Goal: Find contact information: Find contact information

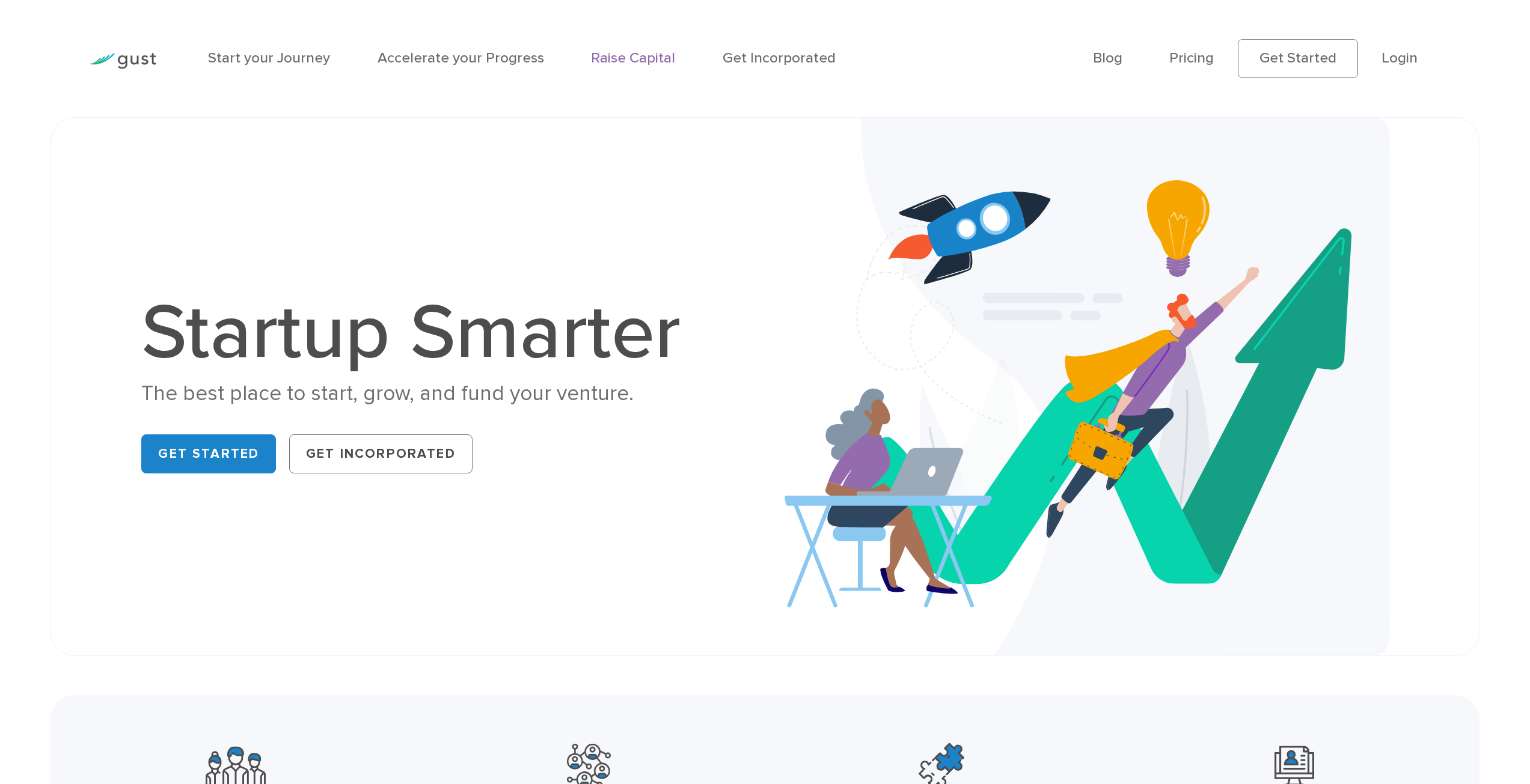
click at [647, 60] on link "Raise Capital" at bounding box center [633, 58] width 84 height 17
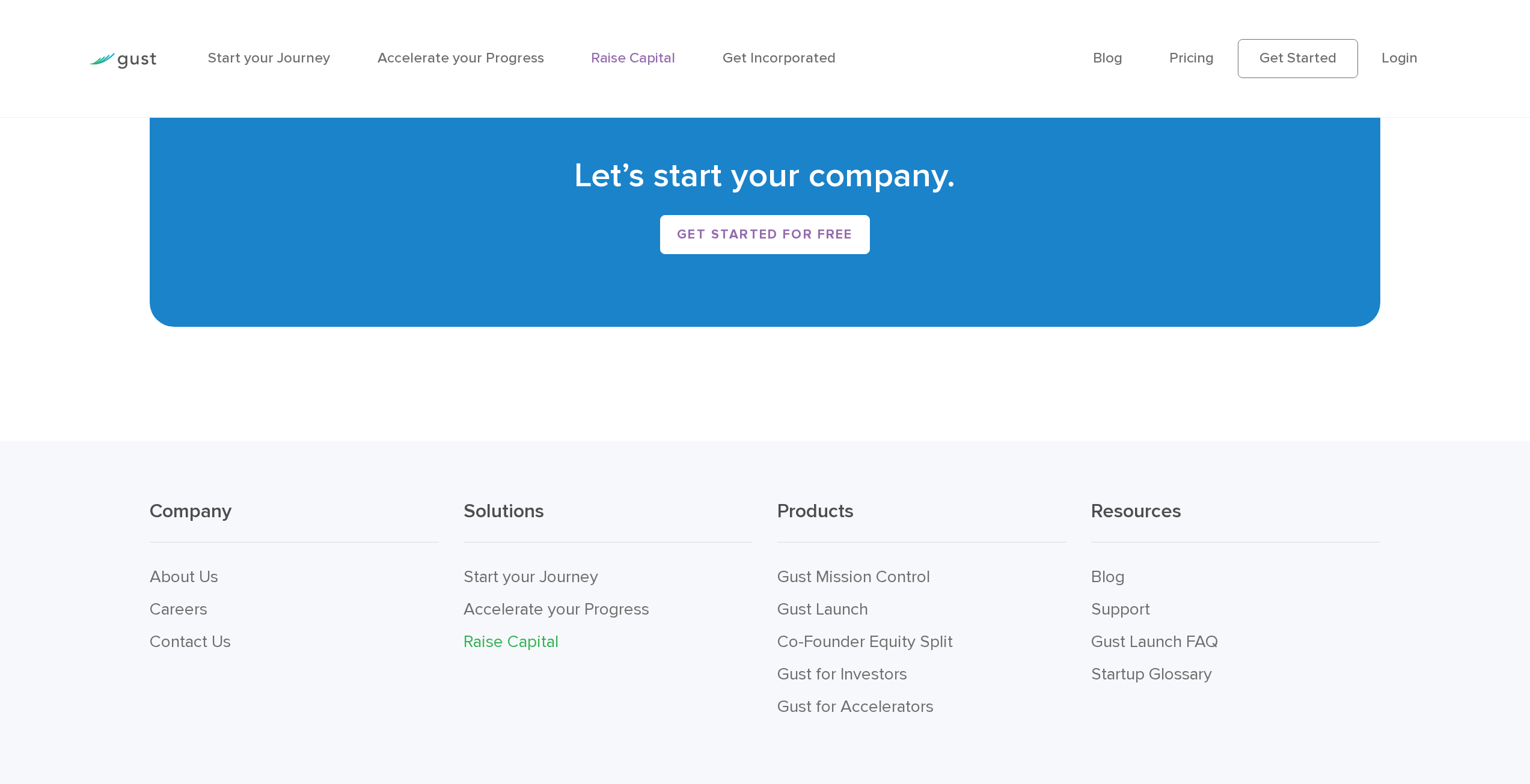
scroll to position [3397, 0]
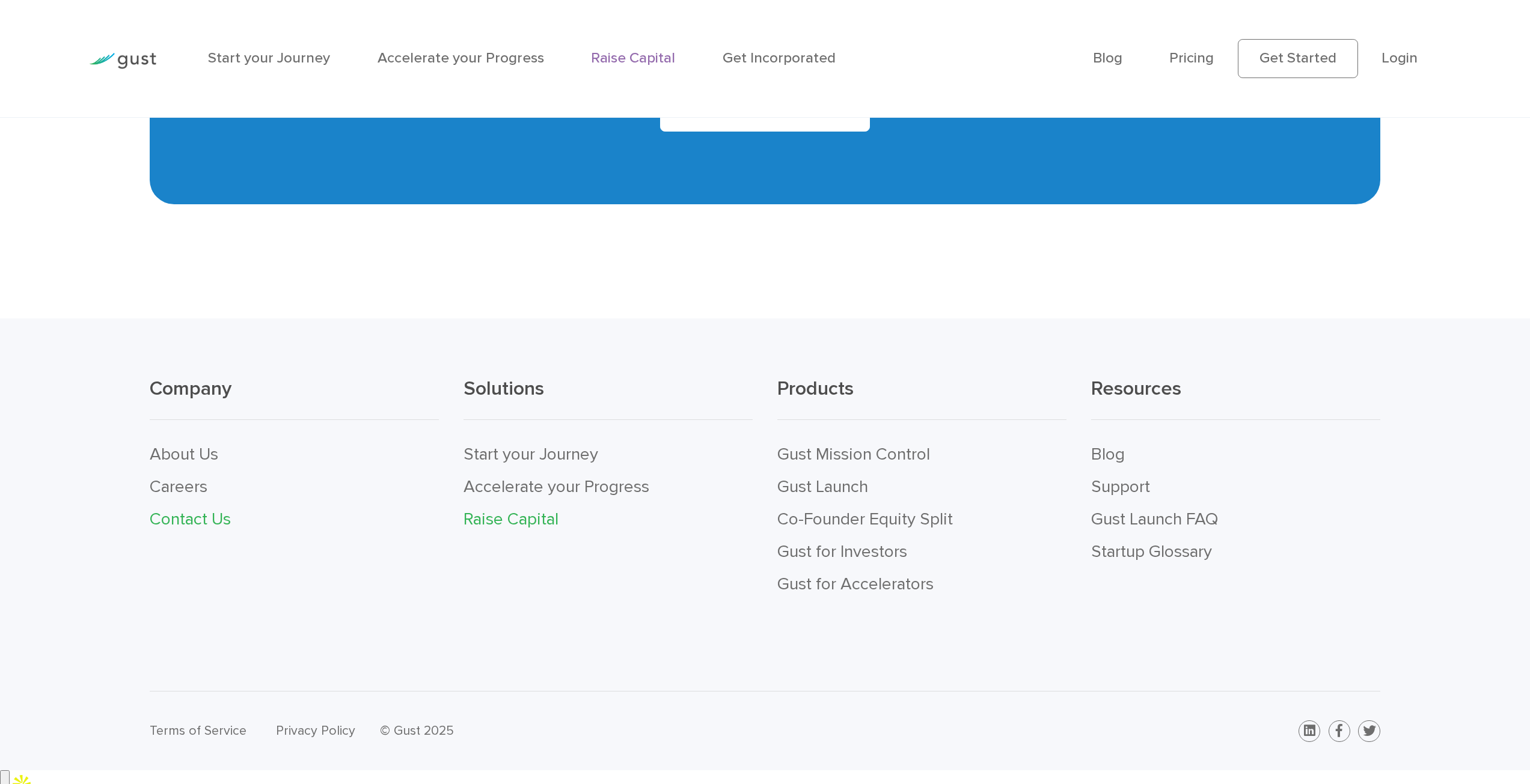
click at [192, 525] on link "Contact Us" at bounding box center [190, 519] width 81 height 20
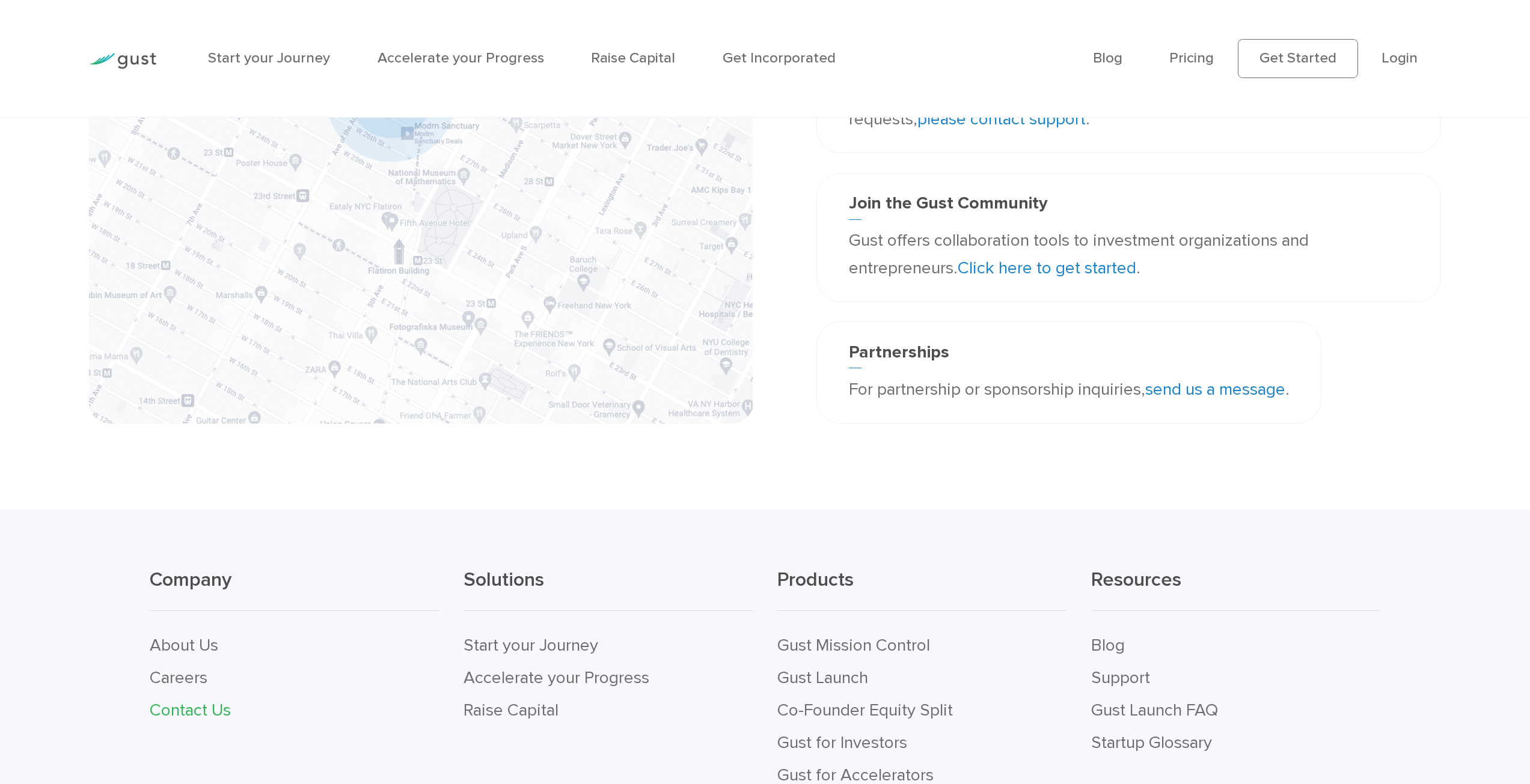
scroll to position [546, 0]
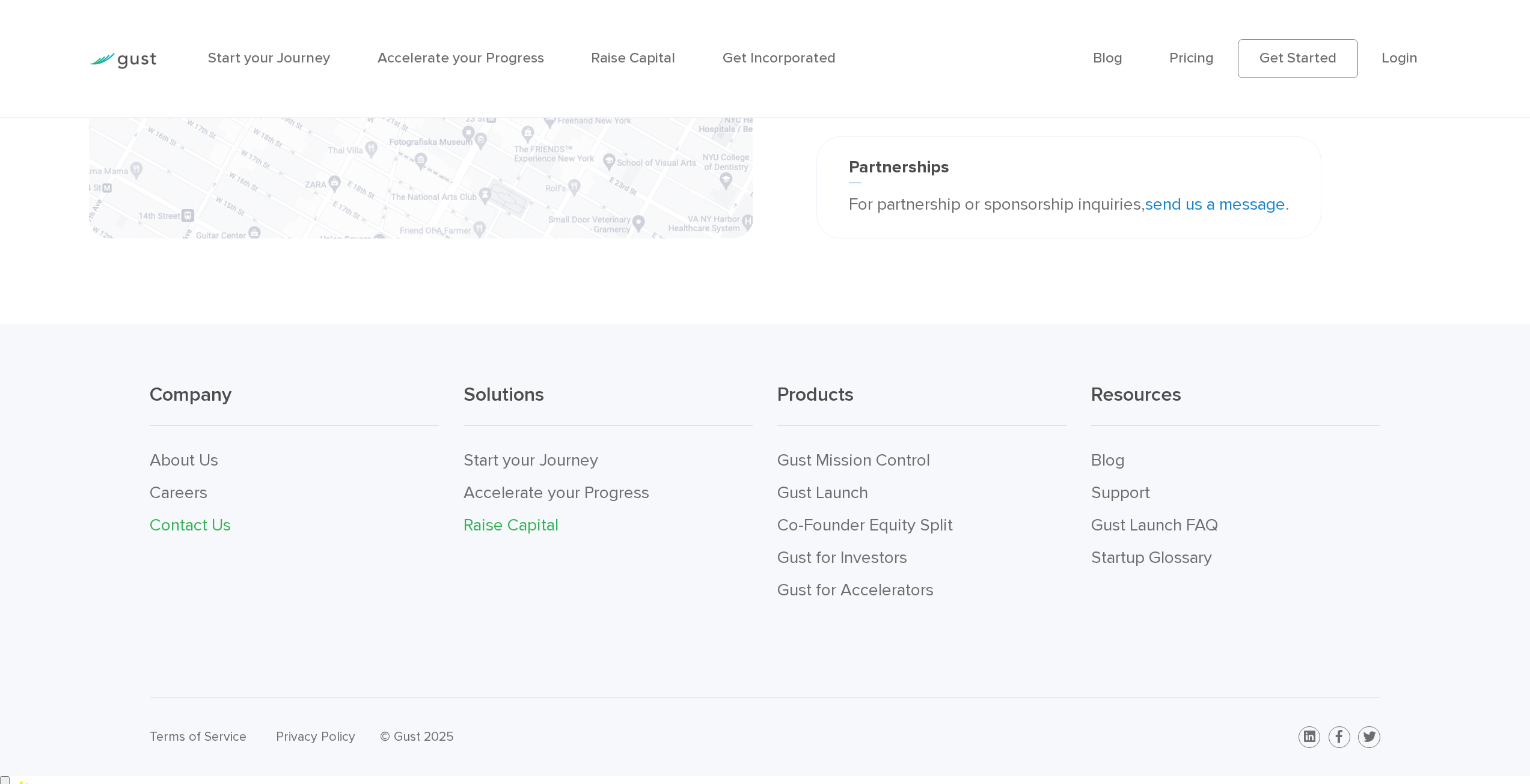
click at [503, 525] on link "Raise Capital" at bounding box center [510, 525] width 95 height 20
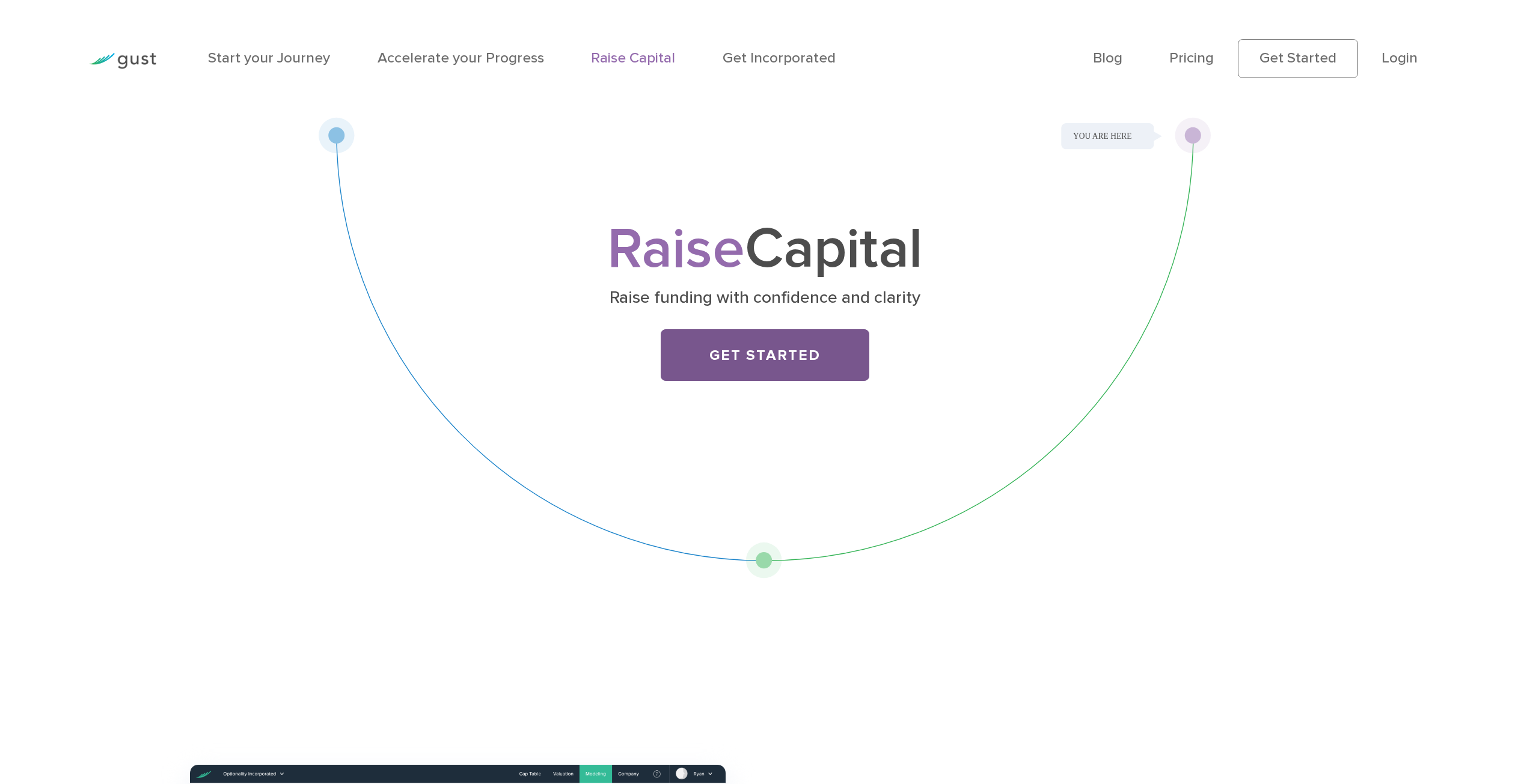
click at [772, 360] on link "Get Started" at bounding box center [765, 355] width 208 height 52
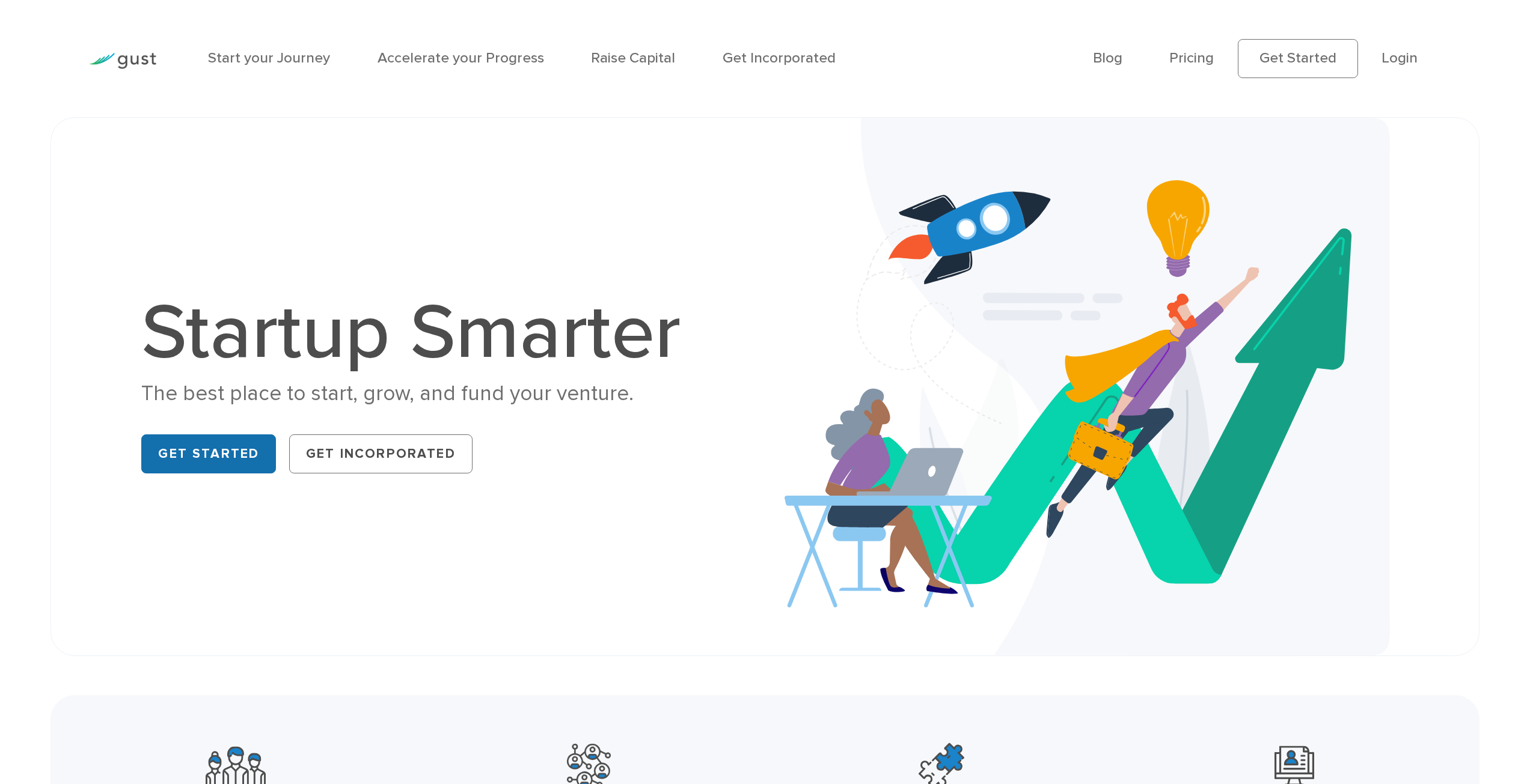
click at [190, 451] on link "Get Started" at bounding box center [208, 453] width 134 height 39
